Goal: Go to known website: Go to known website

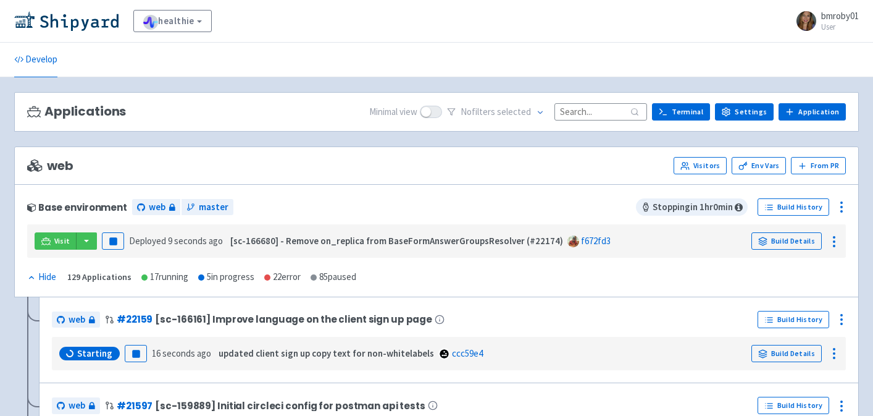
scroll to position [45, 0]
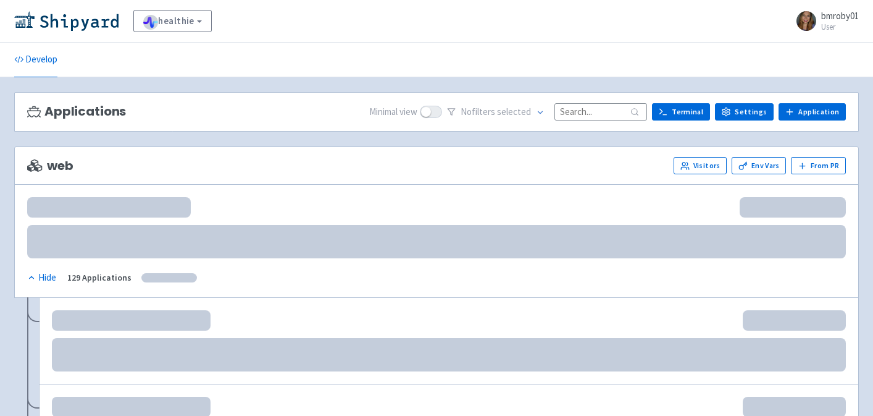
scroll to position [45, 0]
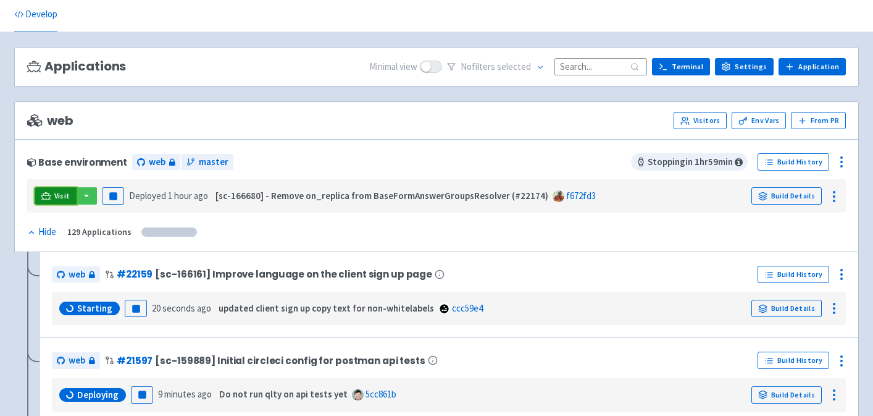
click at [58, 196] on span "Visit" at bounding box center [62, 196] width 16 height 10
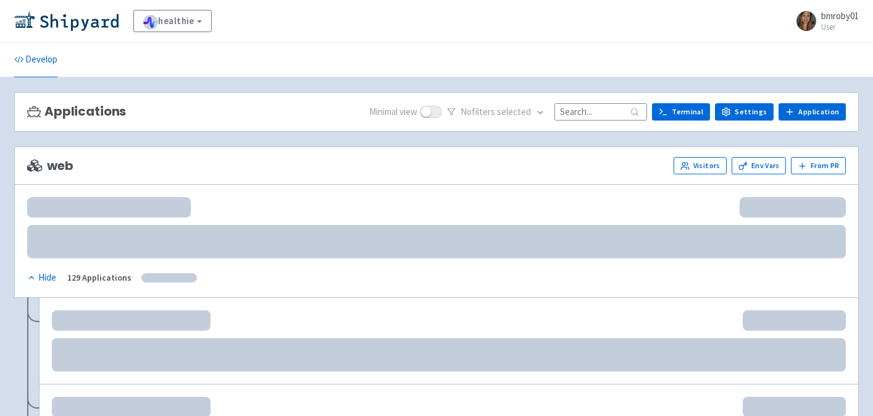
scroll to position [45, 0]
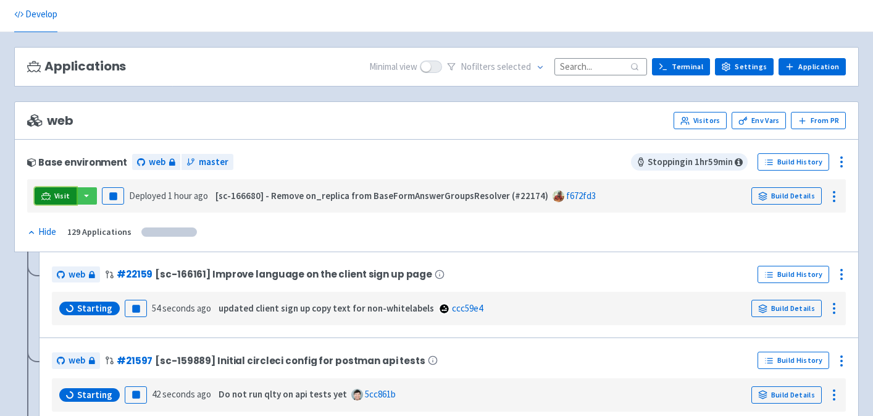
click at [54, 195] on span "Visit" at bounding box center [62, 196] width 16 height 10
